Goal: Task Accomplishment & Management: Manage account settings

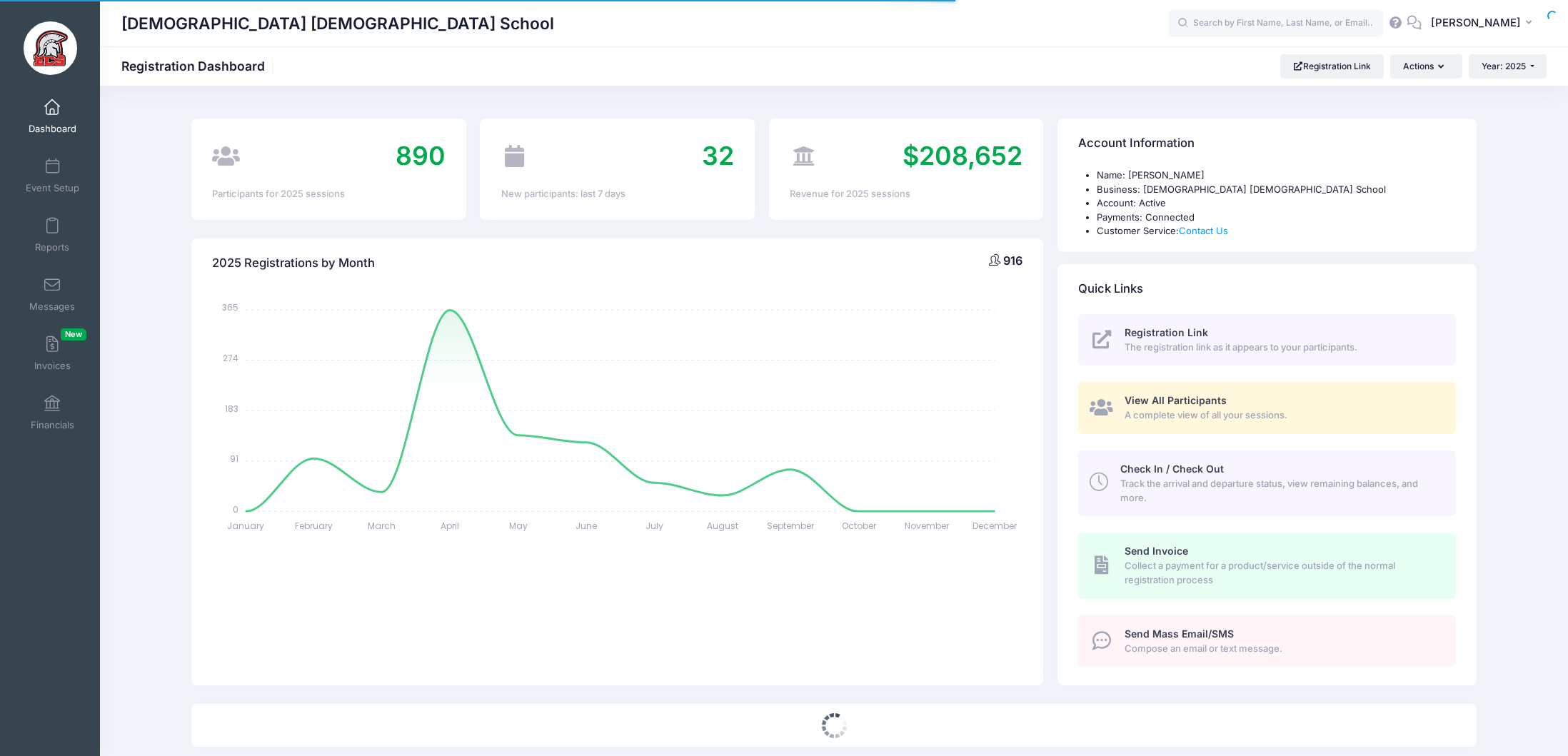
select select
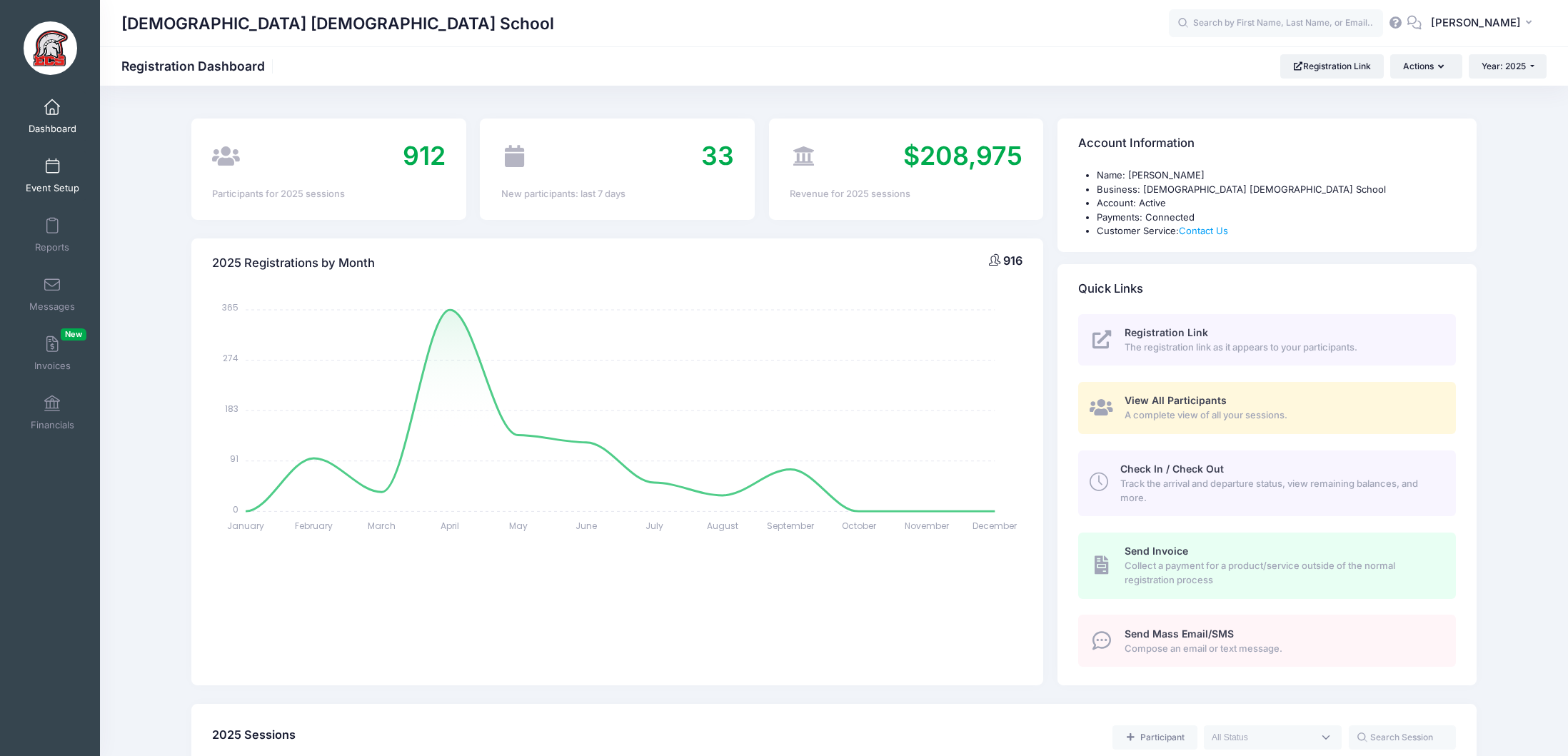
click at [52, 164] on span at bounding box center [52, 167] width 0 height 16
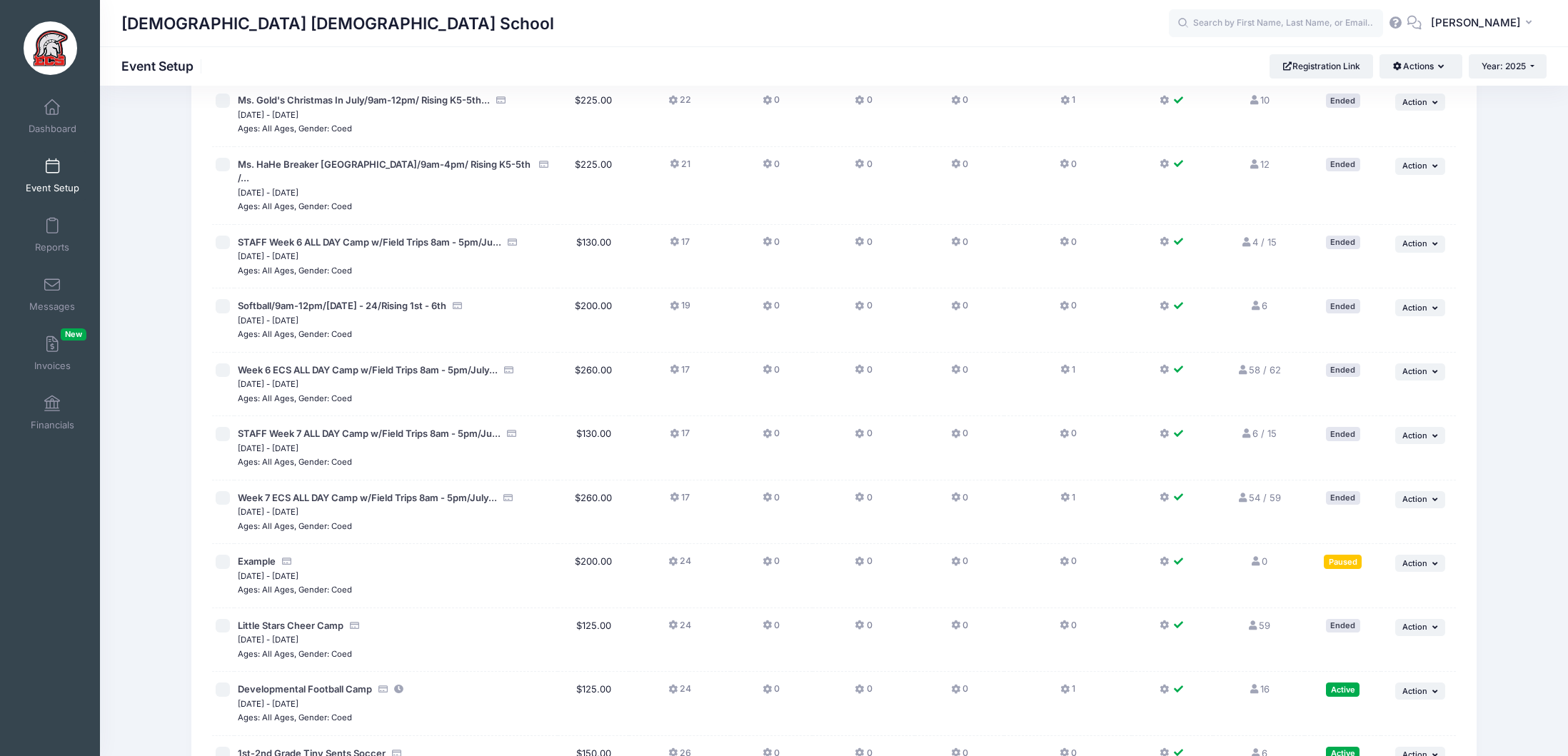
scroll to position [2756, 0]
